Goal: Task Accomplishment & Management: Use online tool/utility

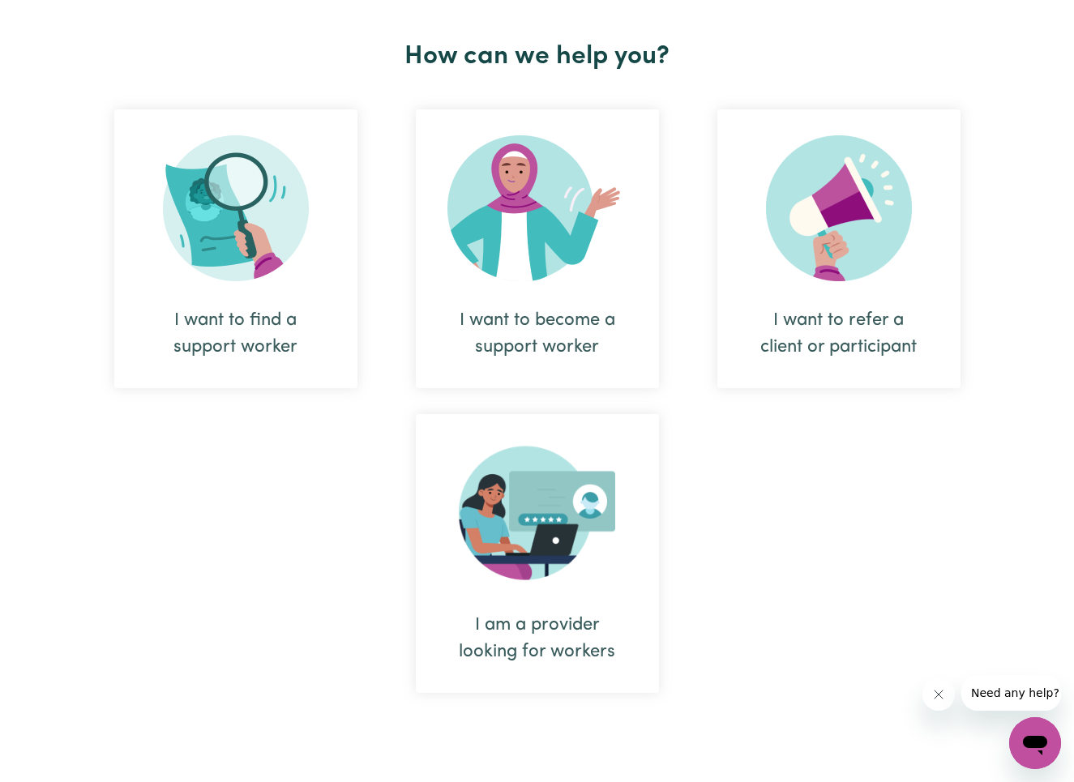
scroll to position [628, 0]
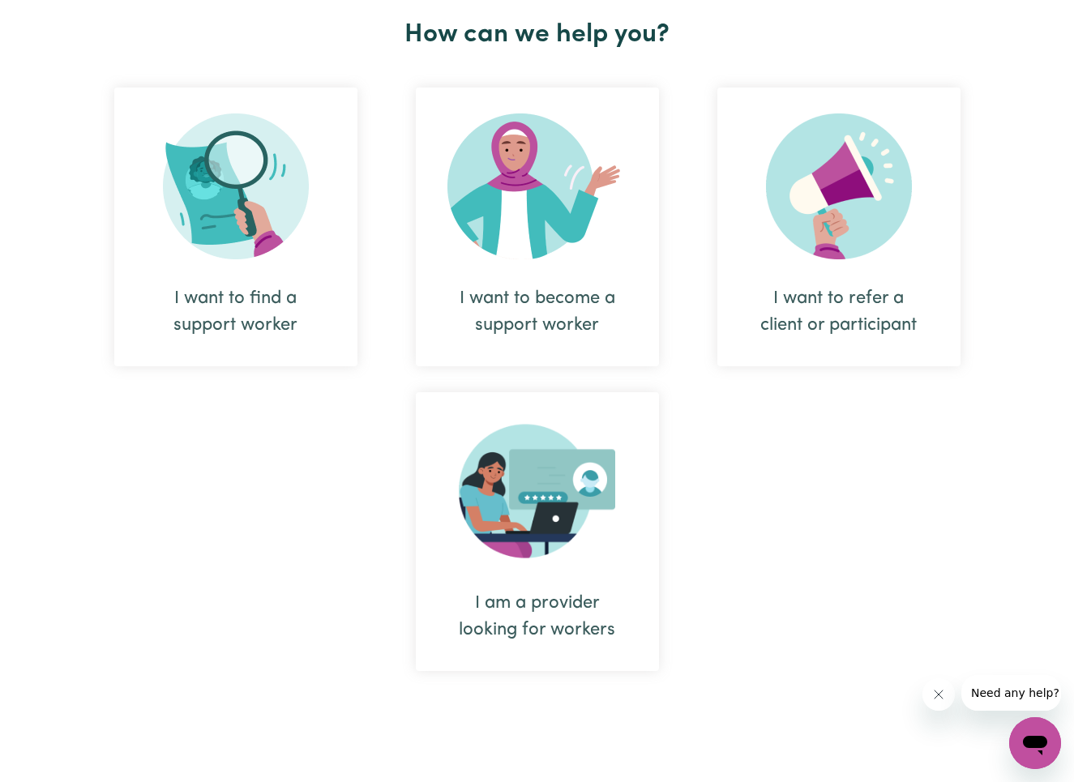
click at [238, 315] on div "I want to find a support worker" at bounding box center [235, 312] width 165 height 54
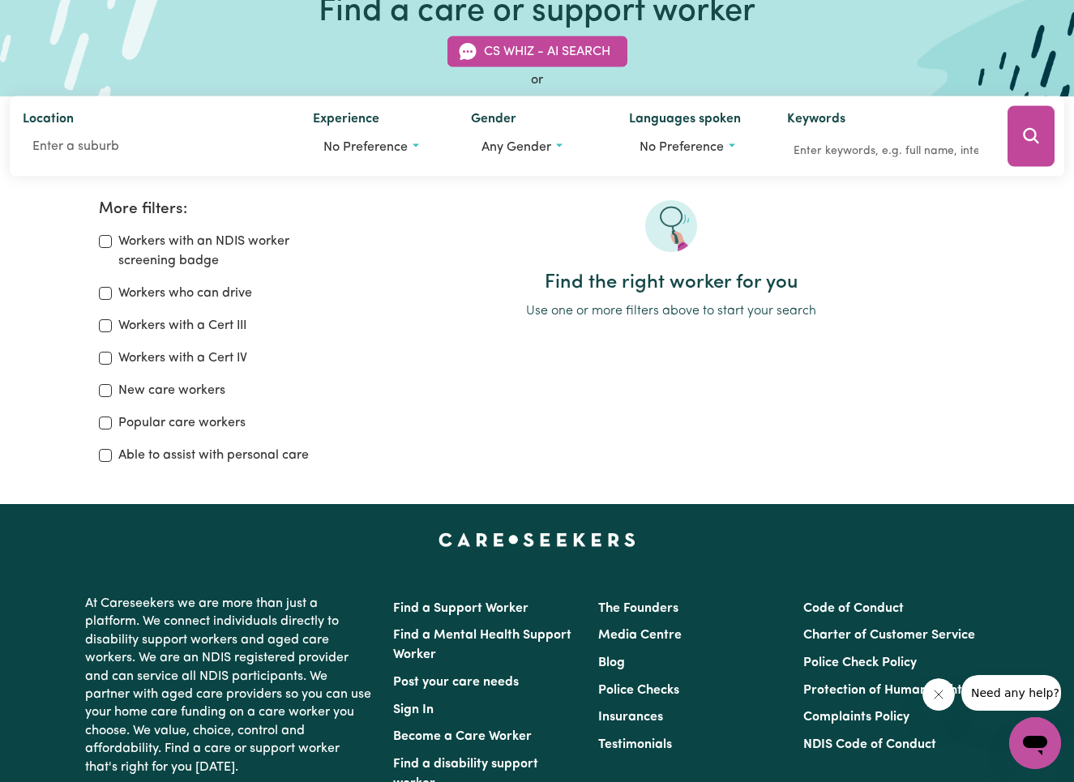
scroll to position [123, 0]
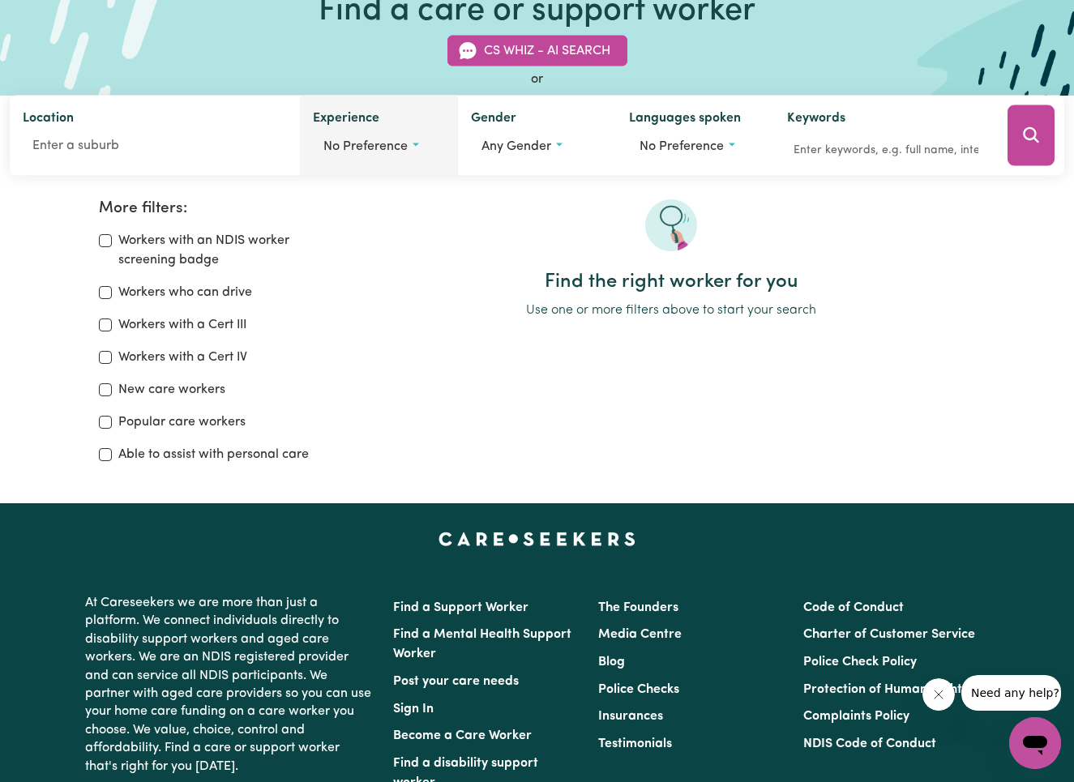
click at [405, 149] on span "No preference" at bounding box center [366, 146] width 84 height 13
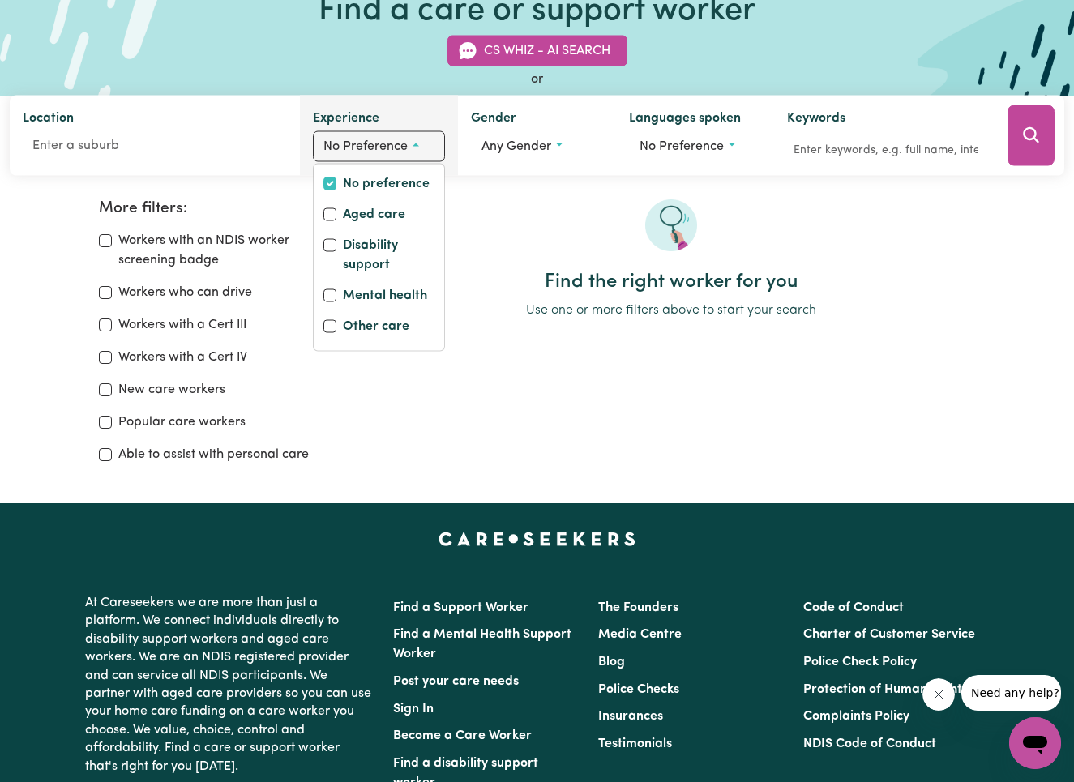
click at [405, 149] on span "No preference" at bounding box center [366, 146] width 84 height 13
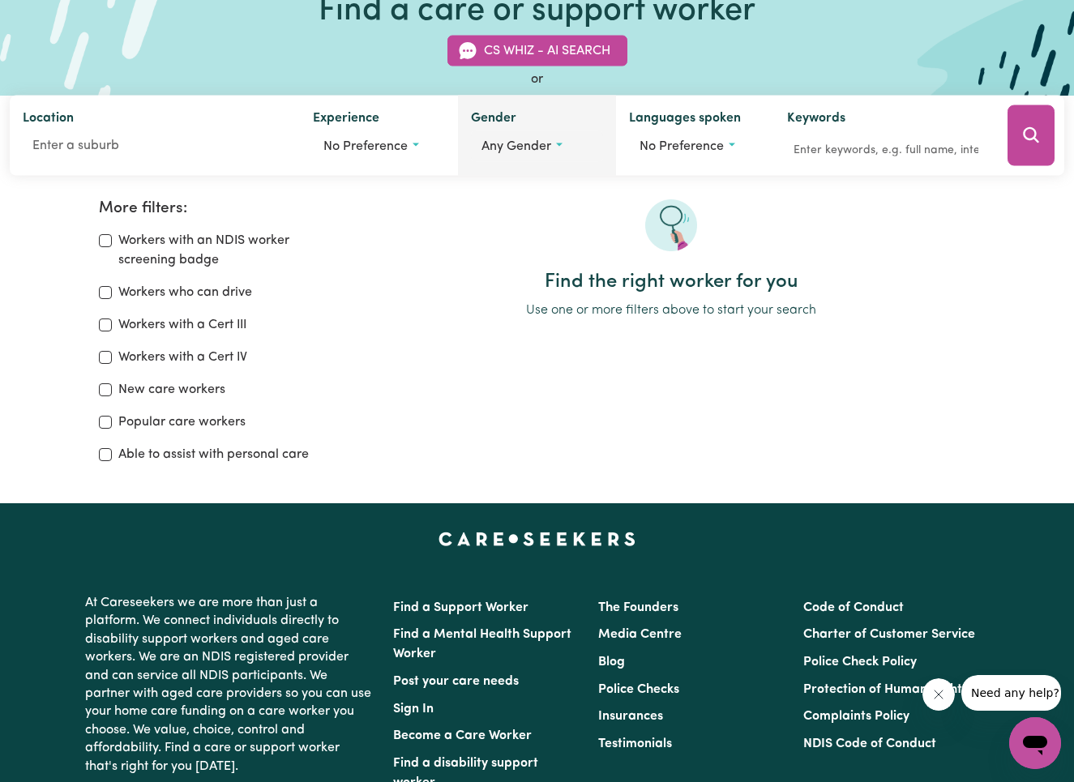
click at [507, 154] on button "Any gender" at bounding box center [537, 146] width 132 height 31
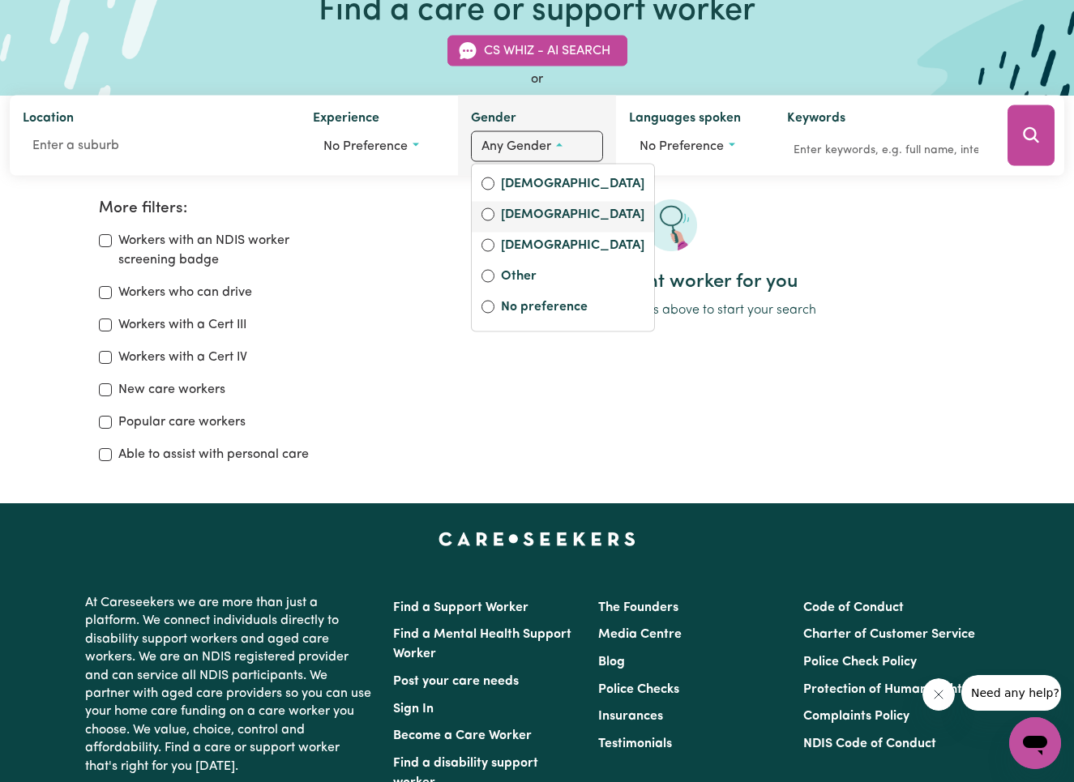
click at [487, 212] on input "[DEMOGRAPHIC_DATA]" at bounding box center [488, 214] width 13 height 13
radio input "true"
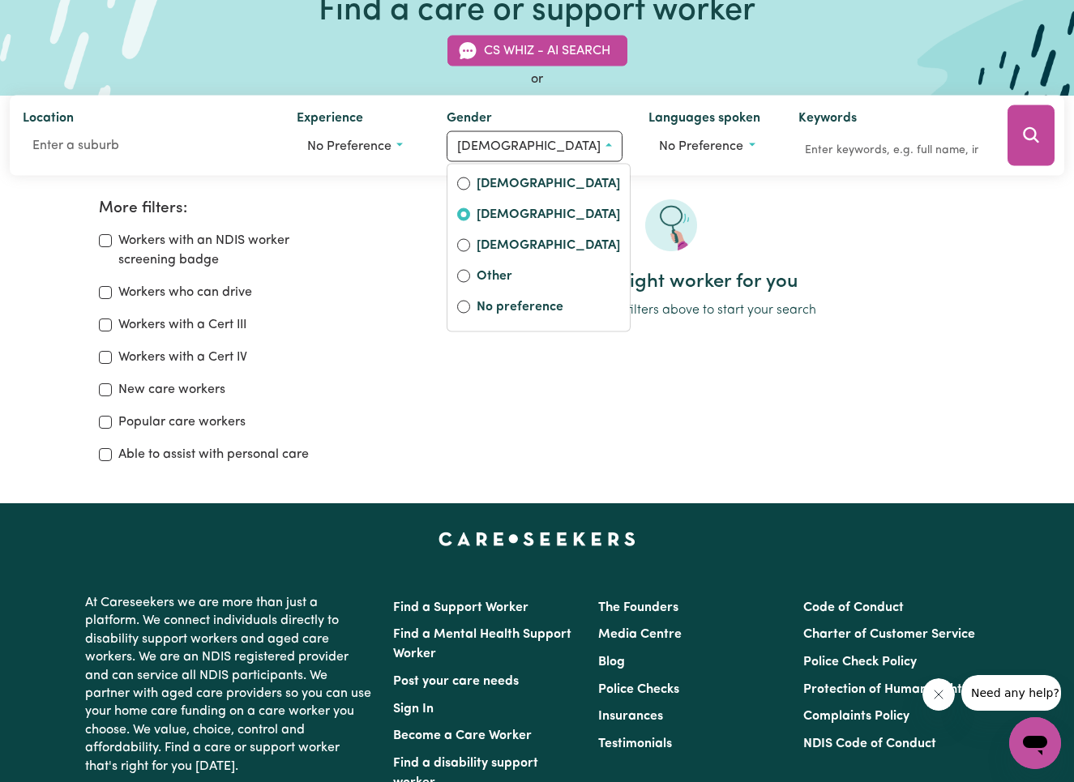
click at [393, 207] on div at bounding box center [671, 234] width 607 height 71
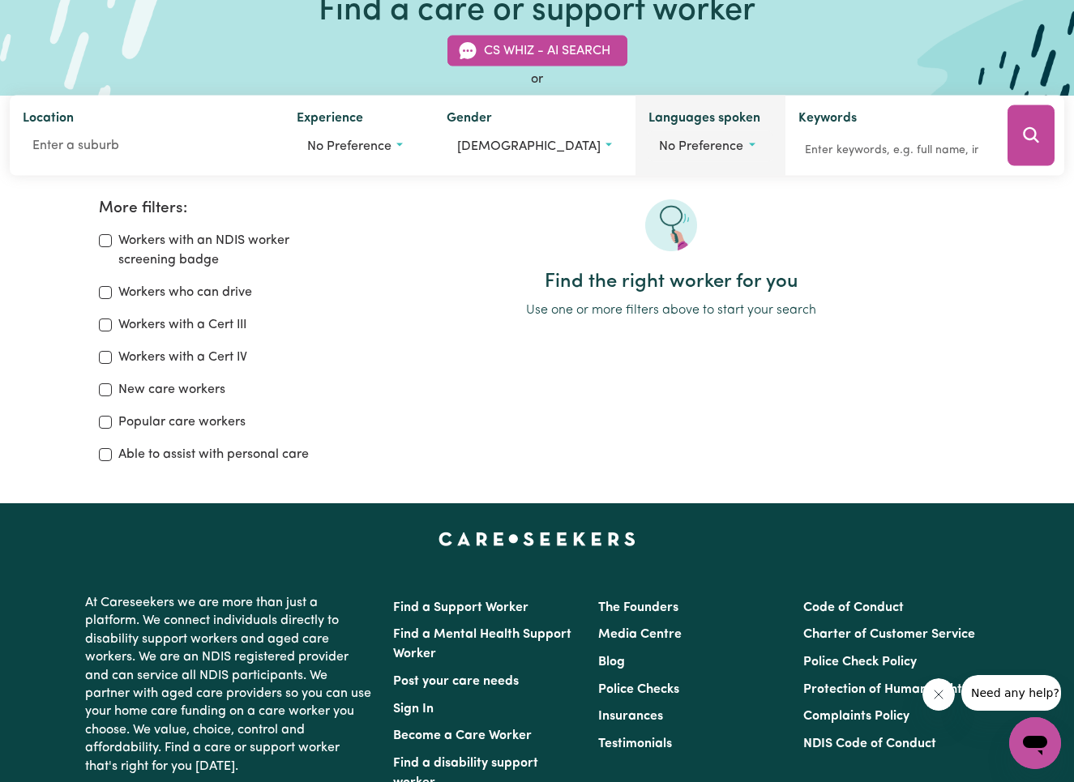
click at [682, 152] on span "No preference" at bounding box center [701, 146] width 84 height 13
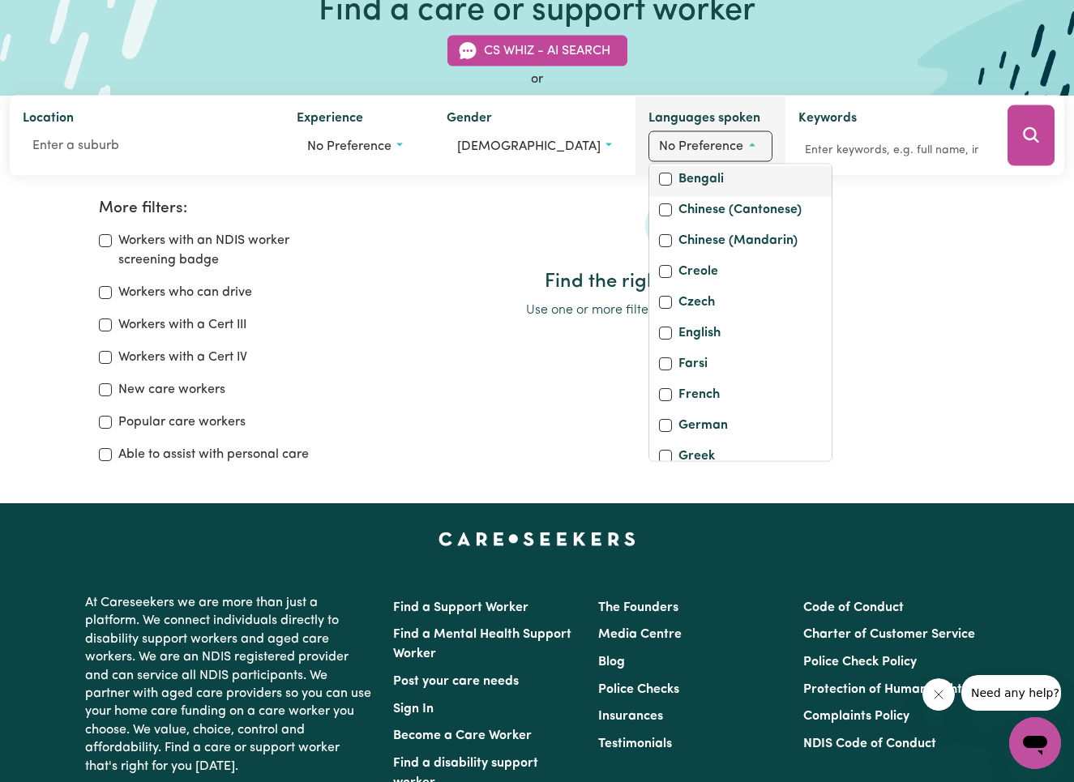
scroll to position [149, 0]
click at [659, 338] on input "English" at bounding box center [665, 331] width 13 height 13
checkbox input "true"
checkbox input "false"
click at [860, 370] on div "Find the right worker for you Use one or more filters above to start your search" at bounding box center [671, 338] width 627 height 278
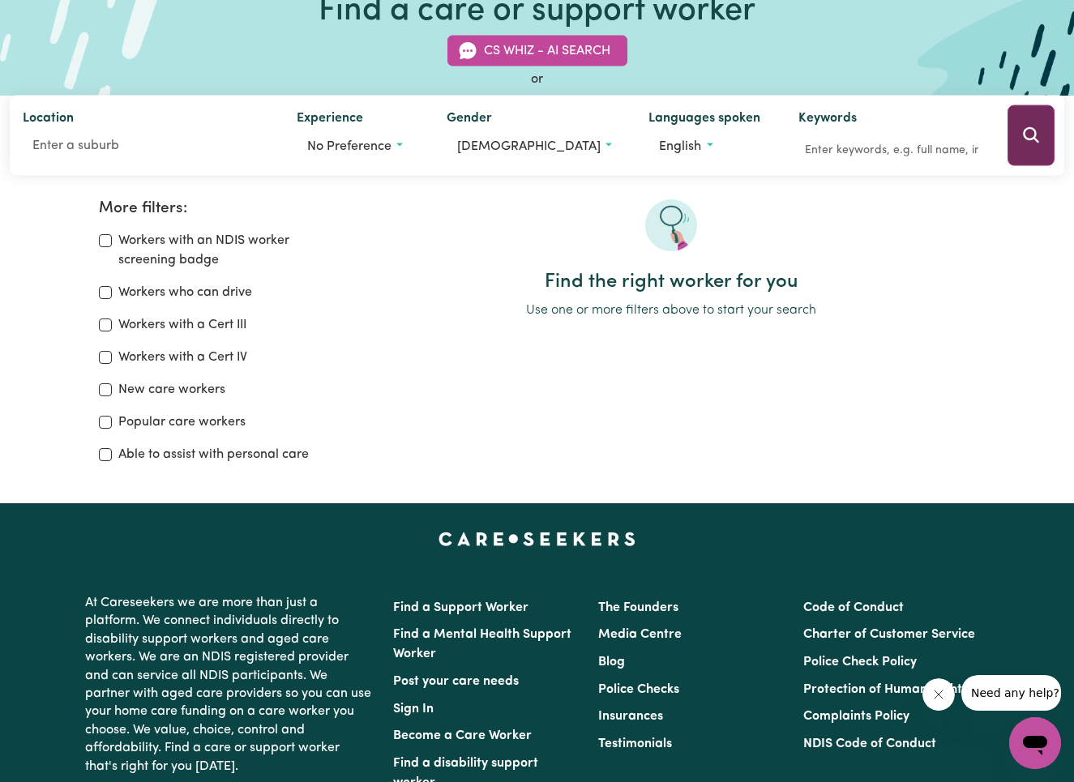
click at [1019, 135] on button "Search" at bounding box center [1031, 135] width 47 height 61
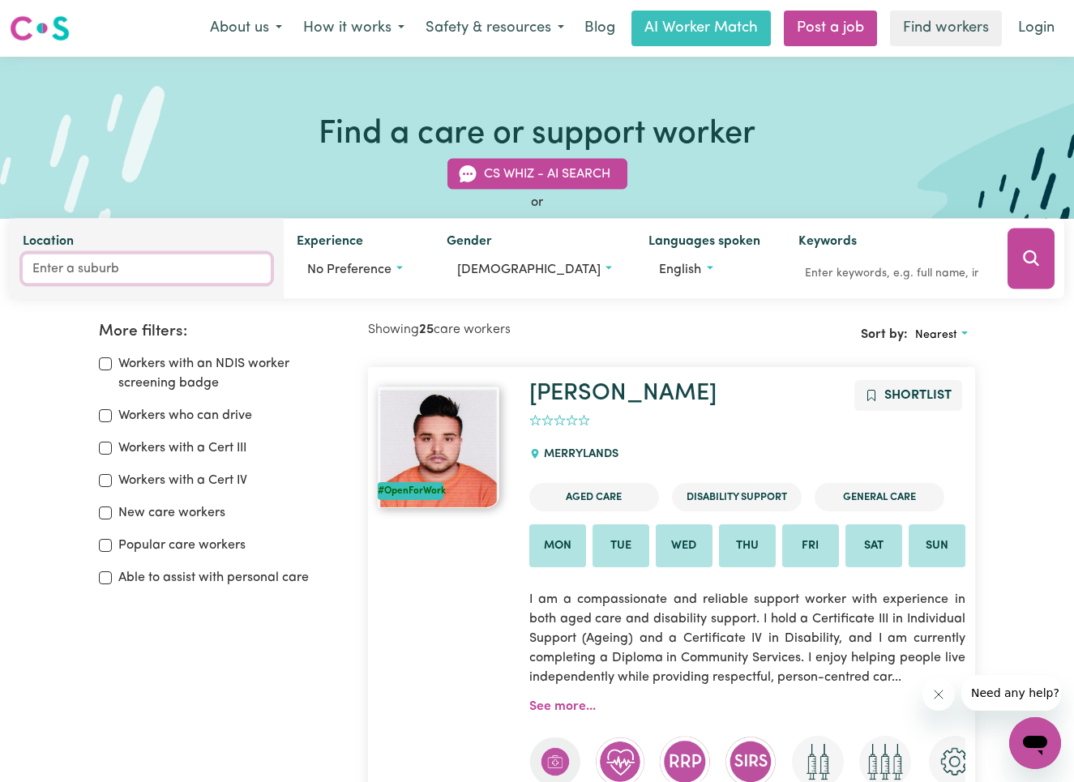
click at [176, 271] on input "Location" at bounding box center [147, 269] width 248 height 29
type input "epsom"
type input "epsom, [GEOGRAPHIC_DATA], 4741"
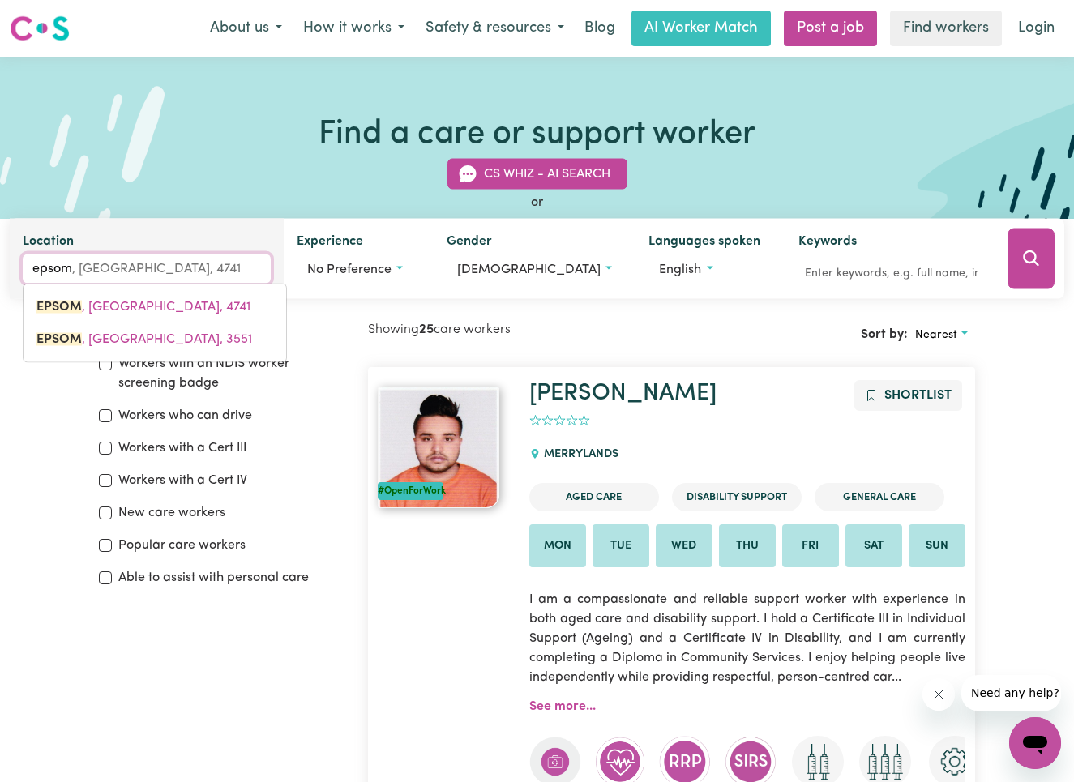
type input "epsom"
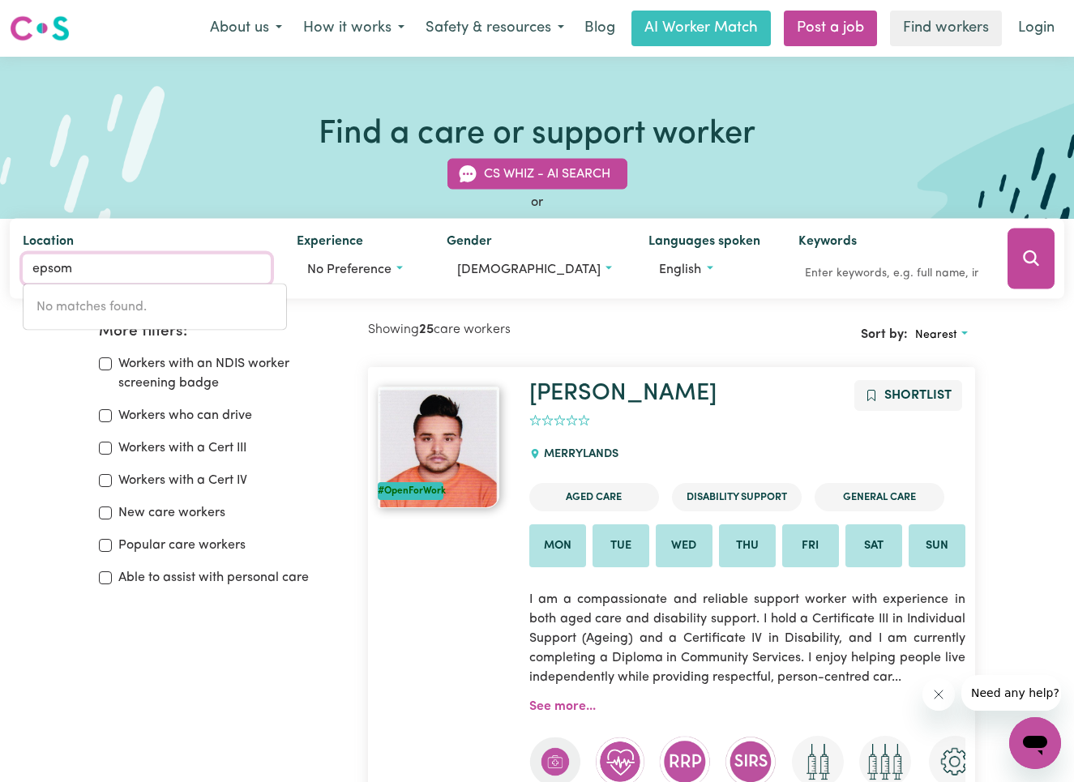
drag, startPoint x: 132, startPoint y: 266, endPoint x: -26, endPoint y: 256, distance: 158.4
type input "epsom"
type input "epsom, [GEOGRAPHIC_DATA], 4741"
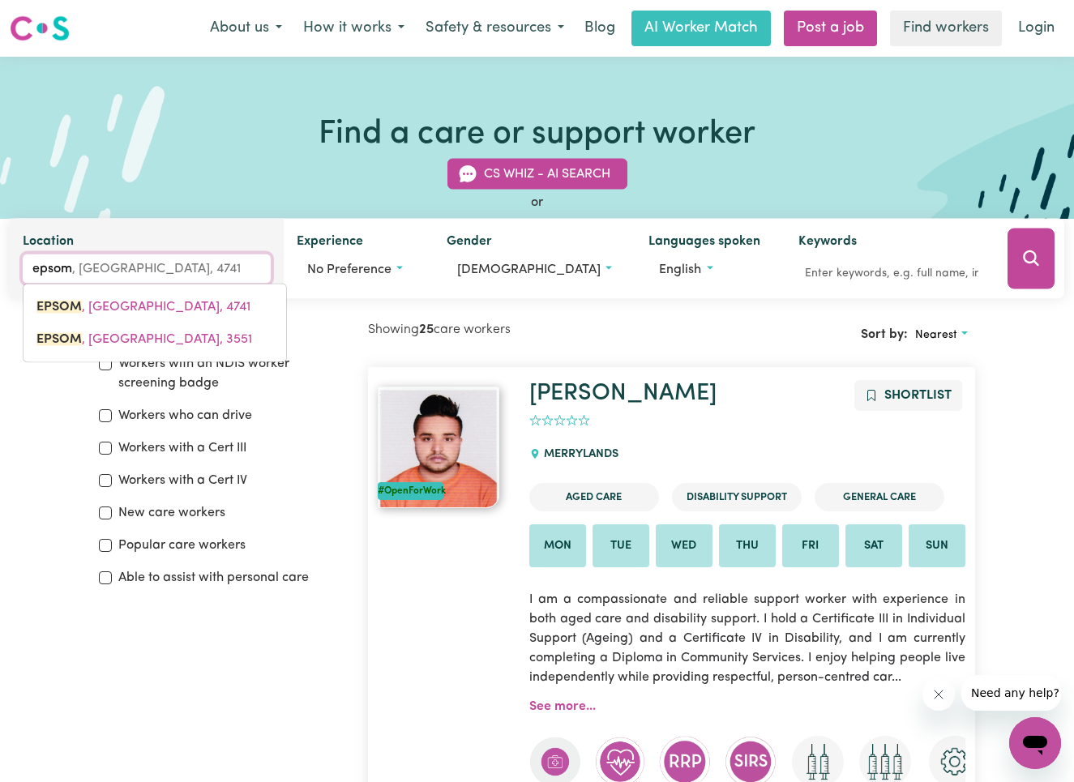
type input "epso"
type input "epsoM, [GEOGRAPHIC_DATA], 4741"
type input "eps"
type input "epsOM, [GEOGRAPHIC_DATA], 4741"
type input "ep"
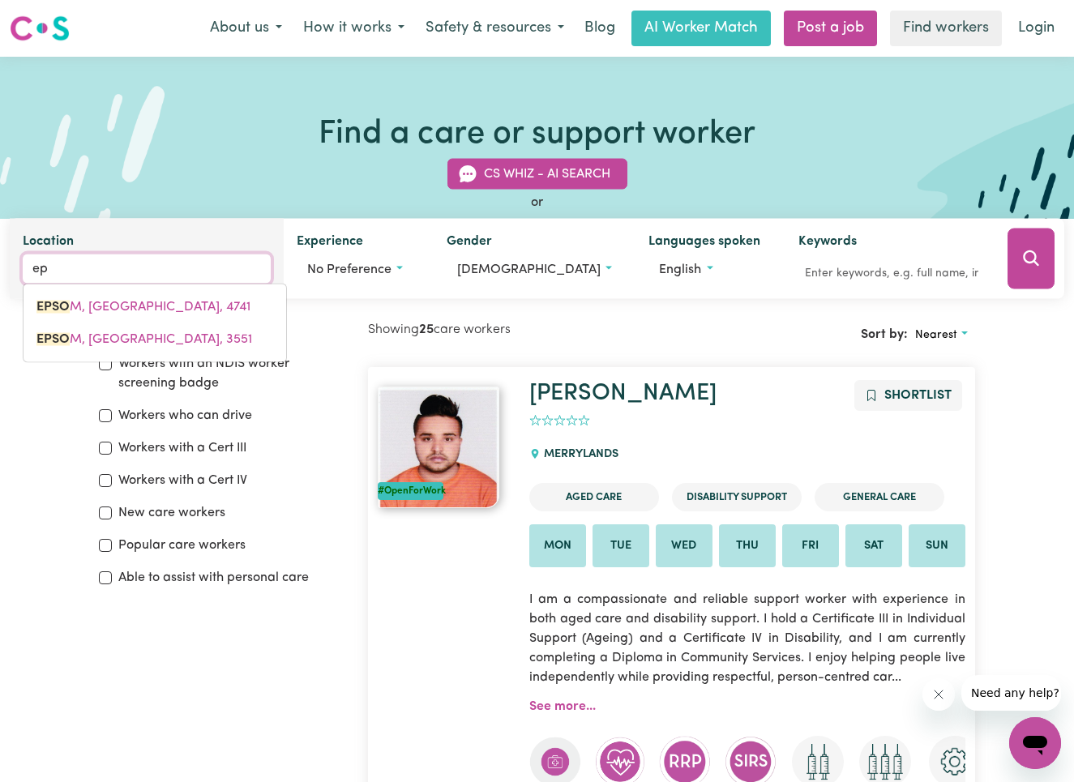
type input "e"
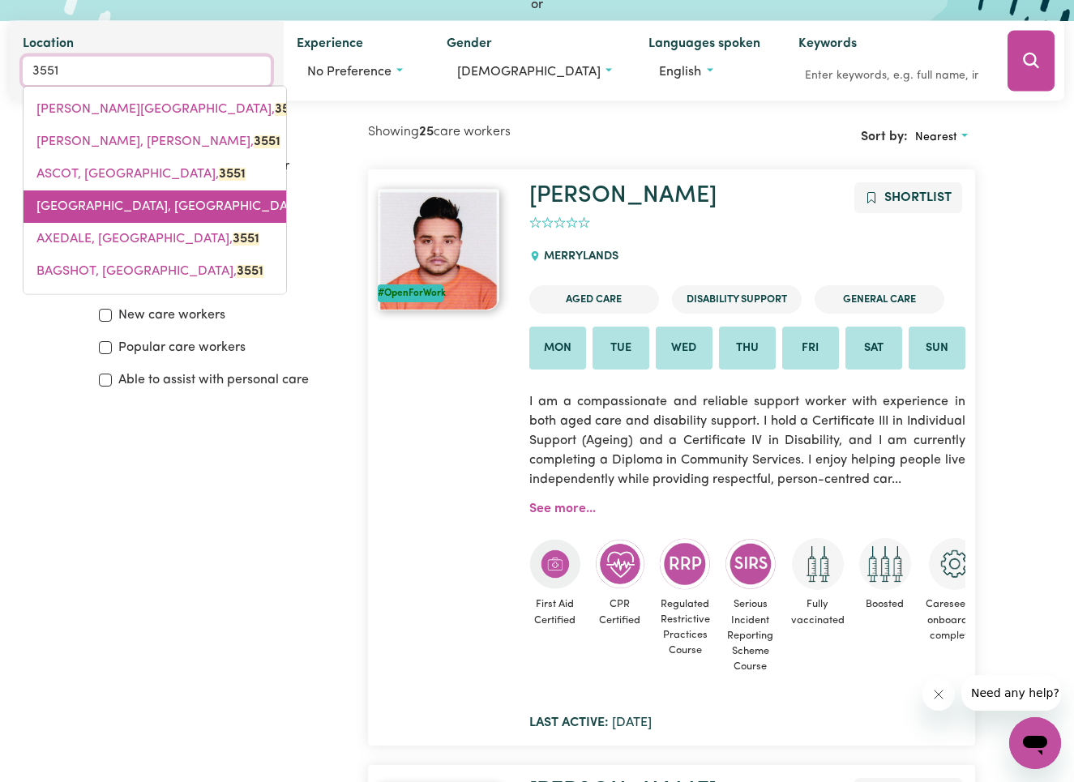
scroll to position [174, 0]
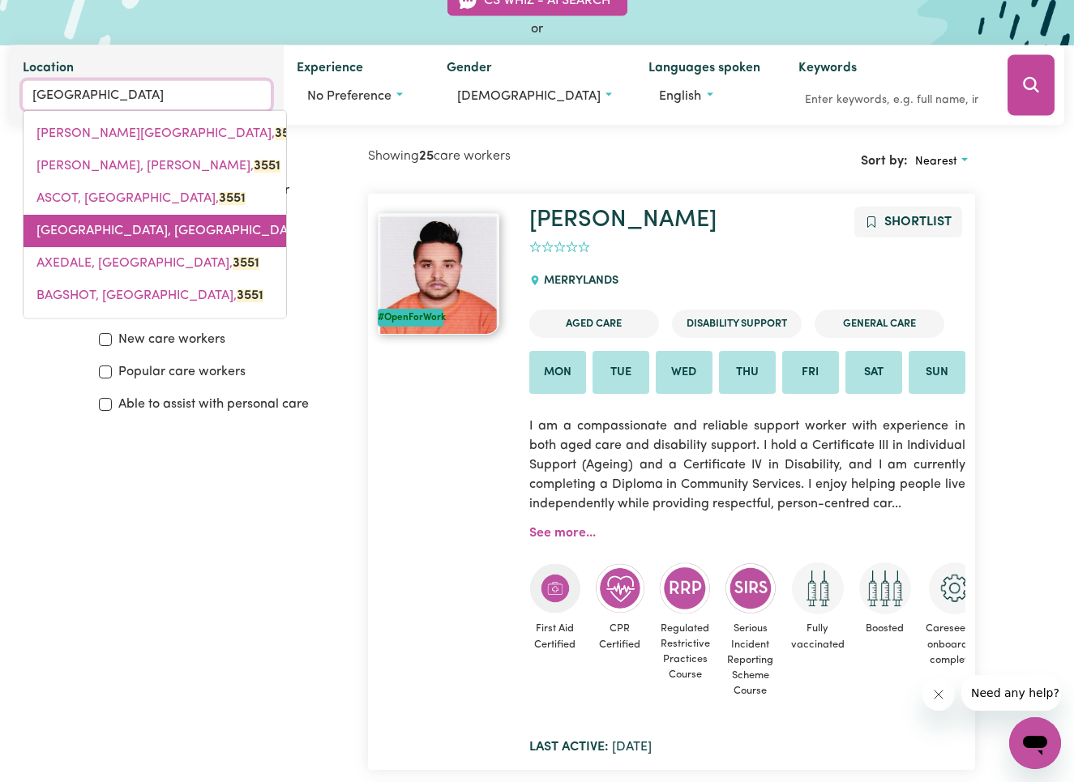
type input "ASCOT, [GEOGRAPHIC_DATA], 3551"
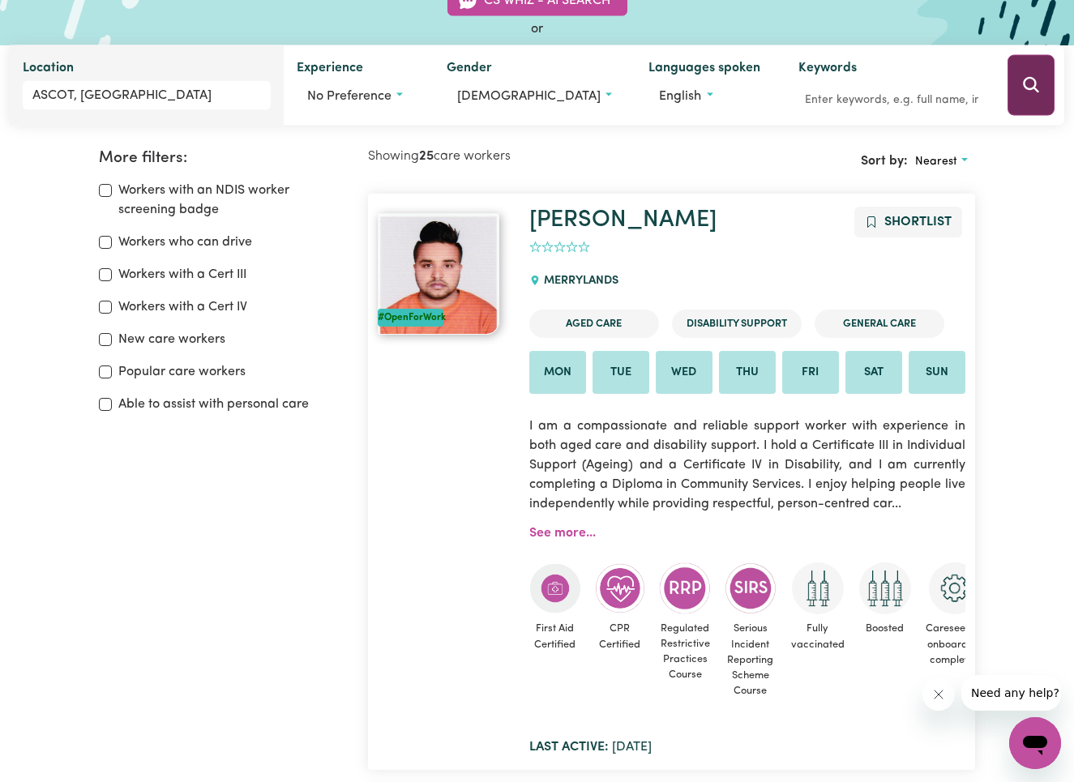
click at [1031, 88] on icon "Search" at bounding box center [1031, 84] width 19 height 19
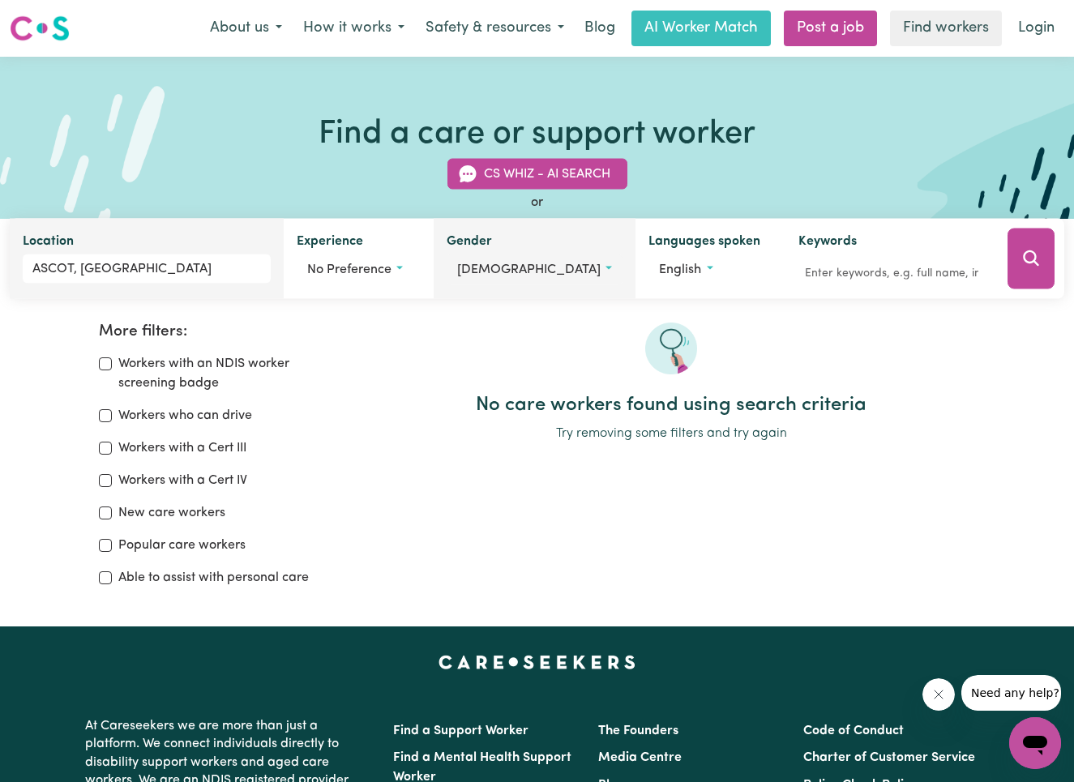
click at [499, 264] on span "[DEMOGRAPHIC_DATA]" at bounding box center [529, 270] width 144 height 13
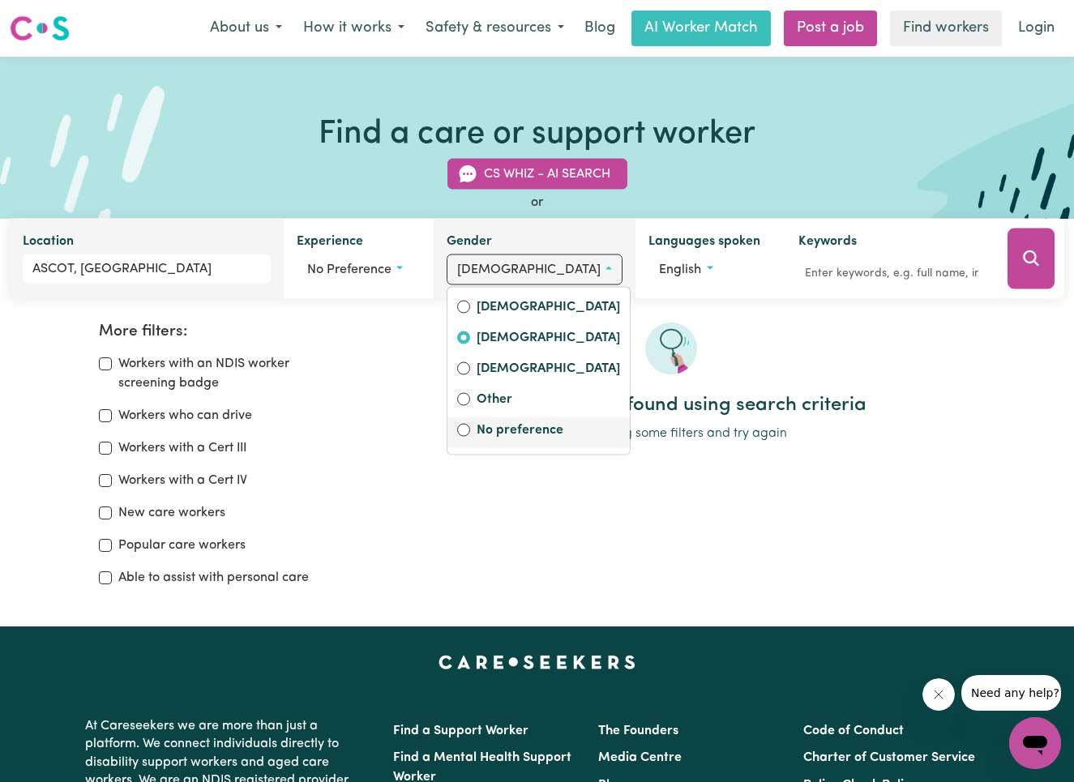
click at [470, 425] on input "No preference" at bounding box center [463, 430] width 13 height 13
radio input "false"
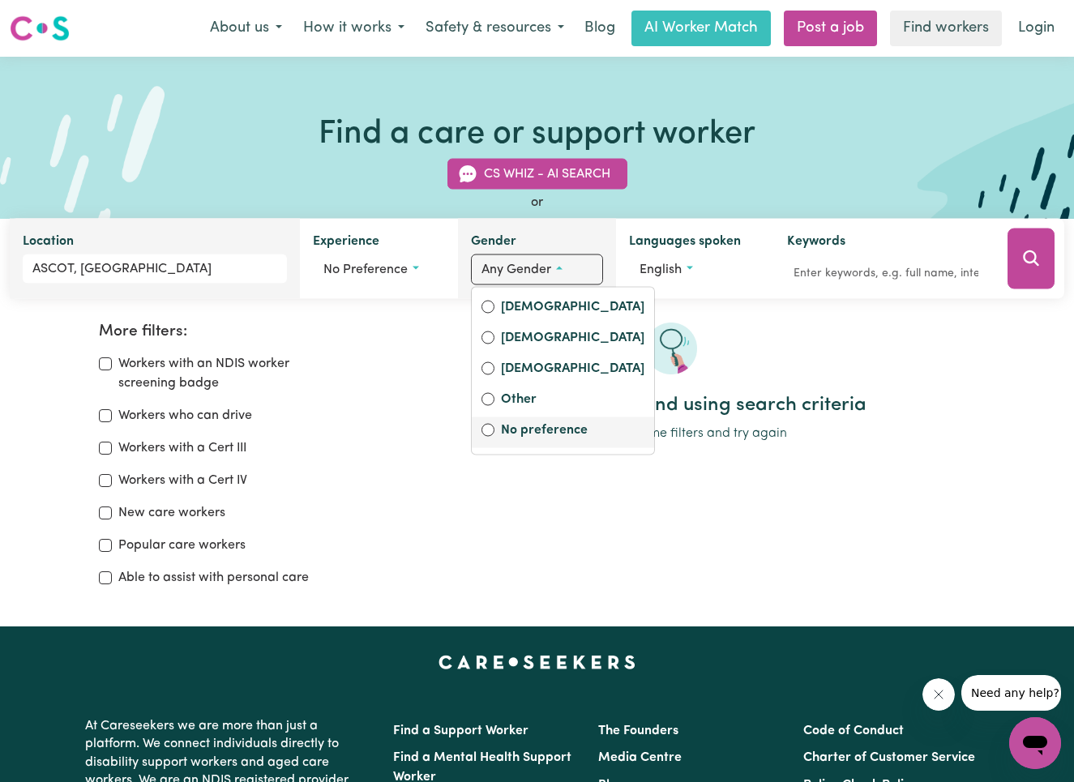
click at [486, 429] on input "No preference" at bounding box center [488, 430] width 13 height 13
click at [489, 429] on input "No preference" at bounding box center [488, 430] width 13 height 13
click at [489, 425] on input "No preference" at bounding box center [488, 430] width 13 height 13
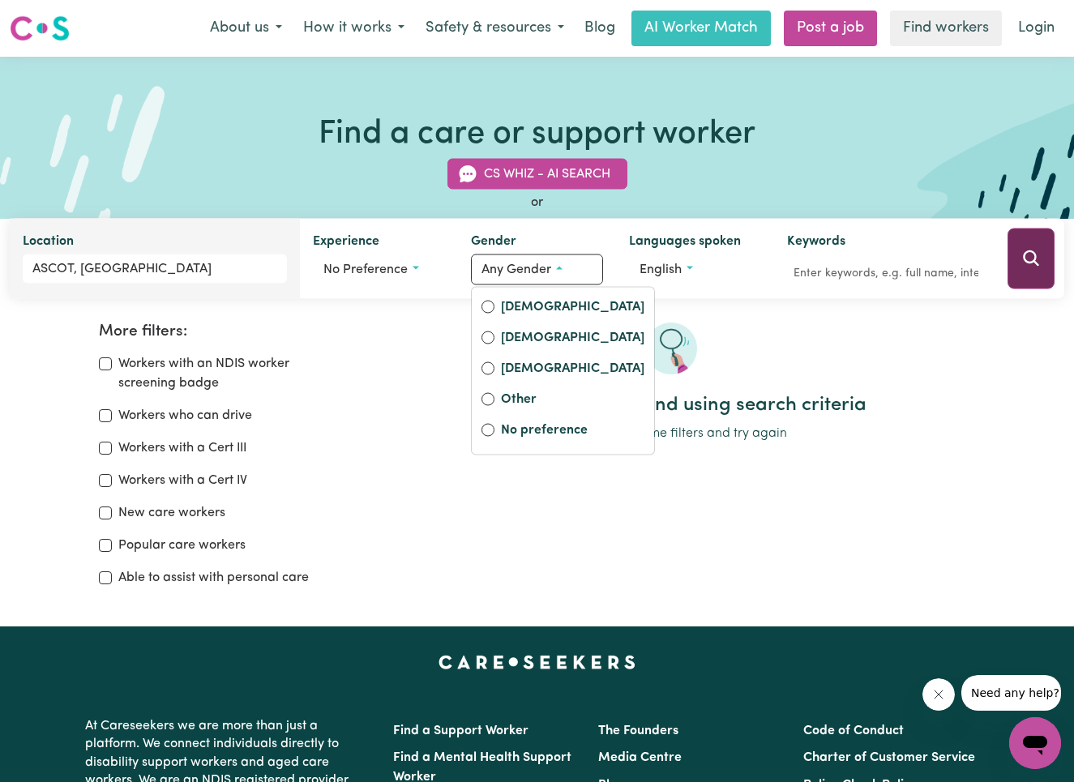
click at [1049, 257] on button "Search" at bounding box center [1031, 259] width 47 height 61
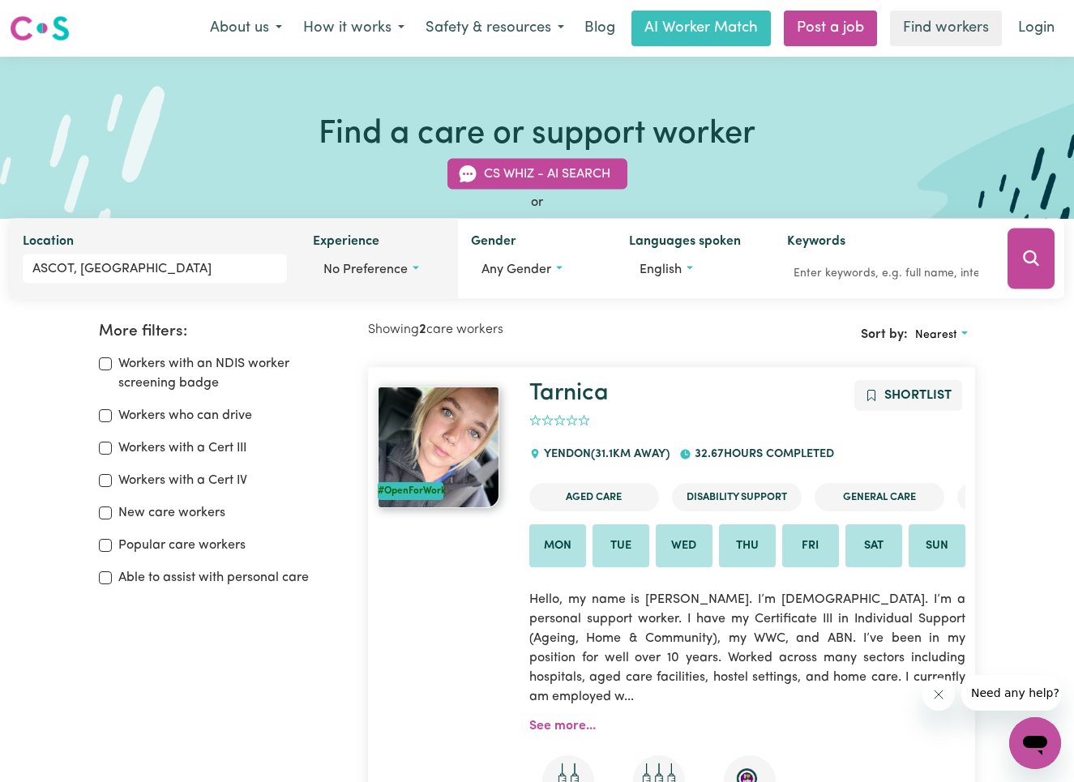
click at [393, 269] on span "No preference" at bounding box center [366, 270] width 84 height 13
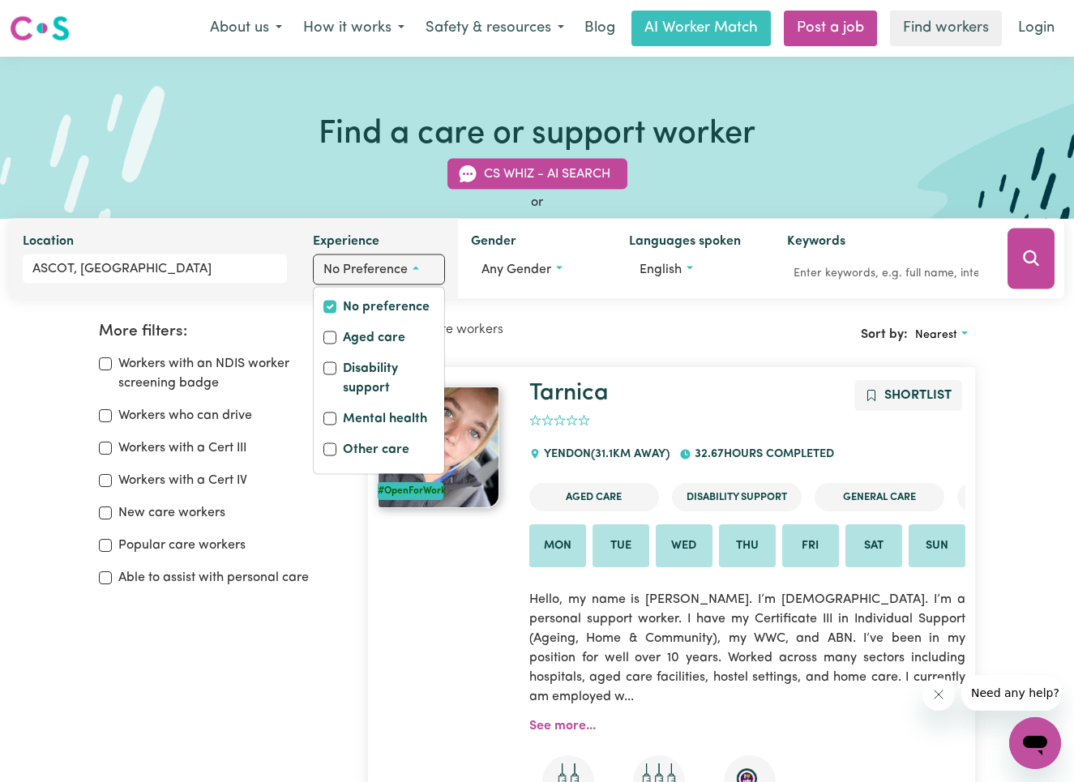
click at [388, 266] on span "No preference" at bounding box center [366, 270] width 84 height 13
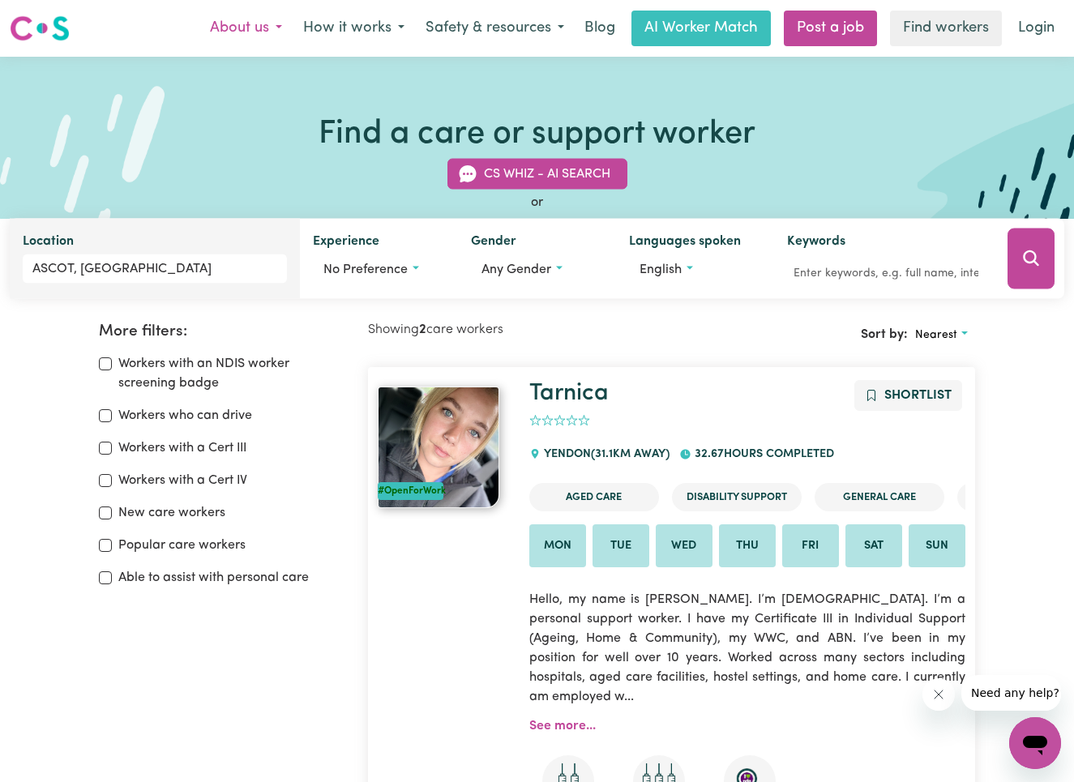
click at [273, 24] on button "About us" at bounding box center [245, 28] width 93 height 34
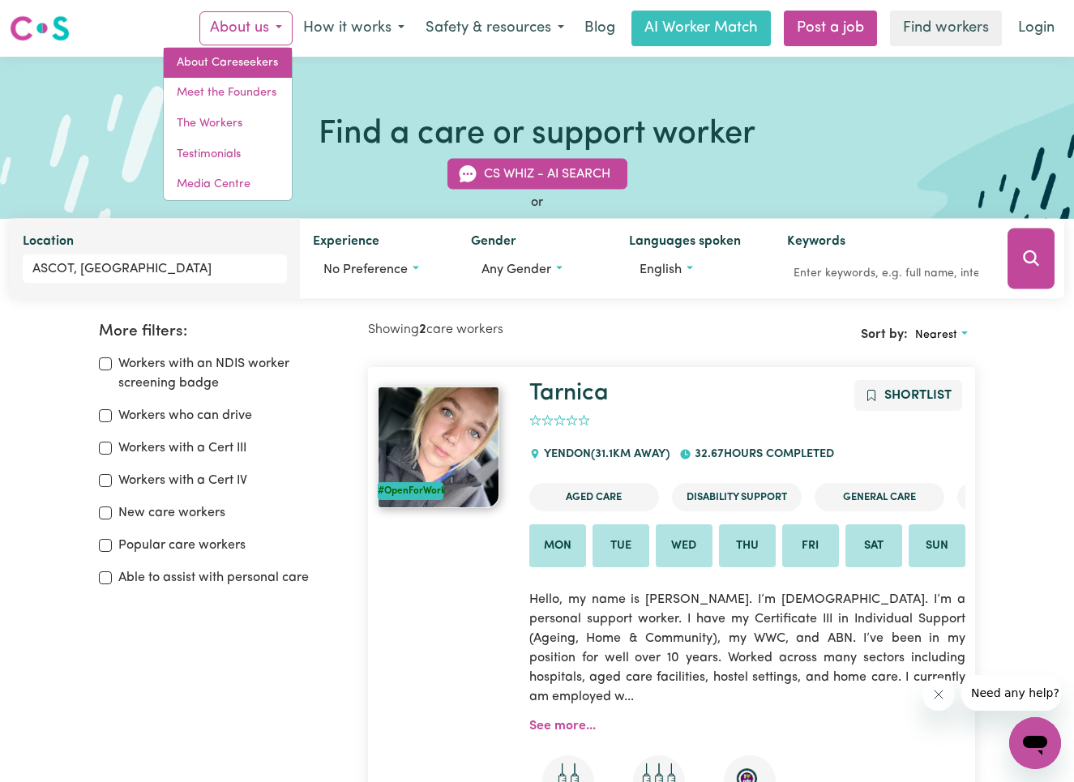
click at [253, 58] on link "About Careseekers" at bounding box center [228, 63] width 128 height 31
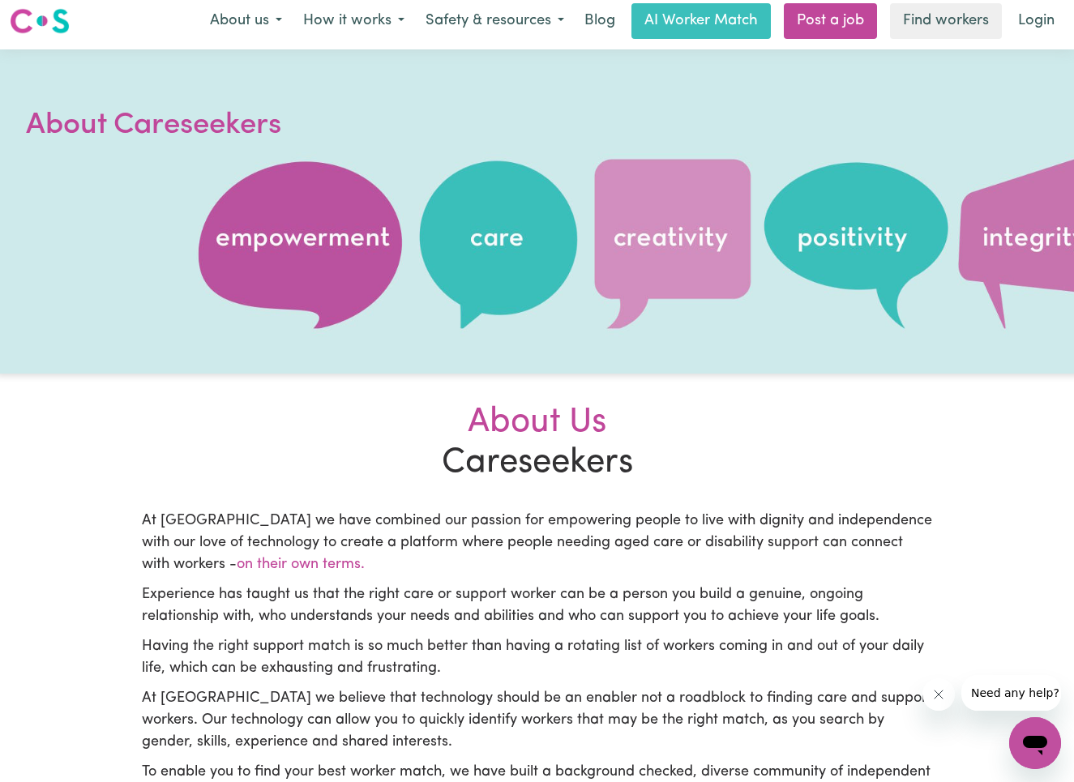
scroll to position [6, 0]
click at [452, 29] on button "Safety & resources" at bounding box center [495, 22] width 160 height 34
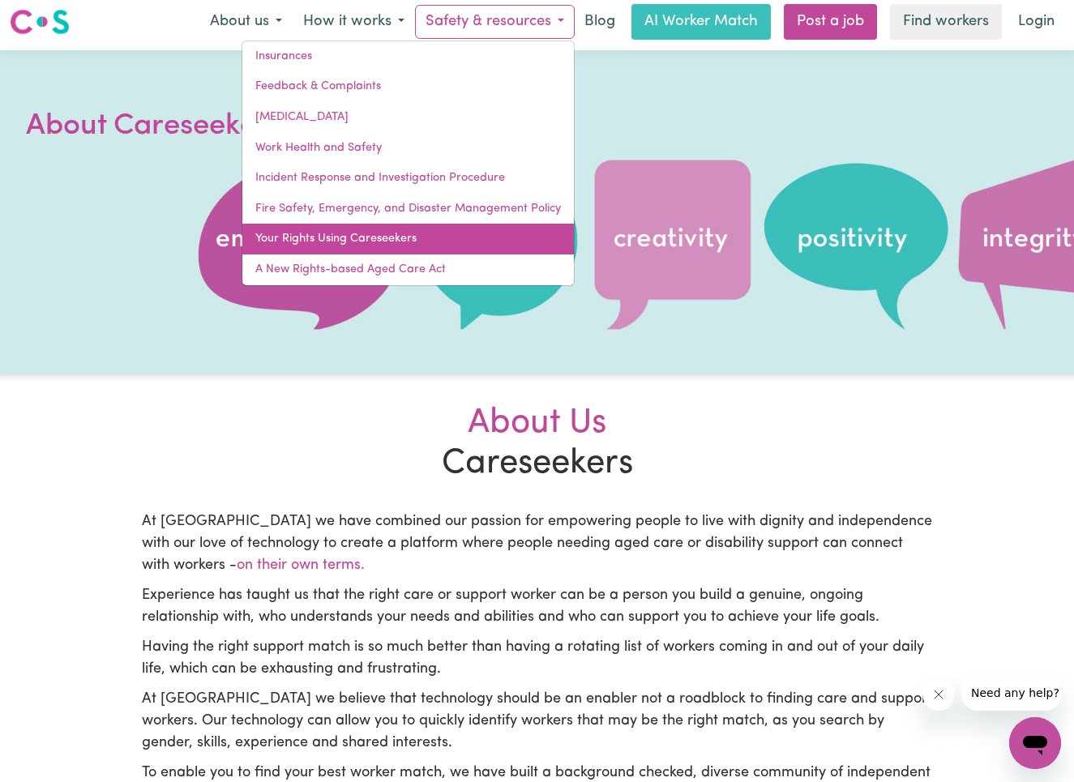
click at [317, 230] on link "Your Rights Using Careseekers" at bounding box center [408, 239] width 332 height 31
